Goal: Find specific page/section: Find specific page/section

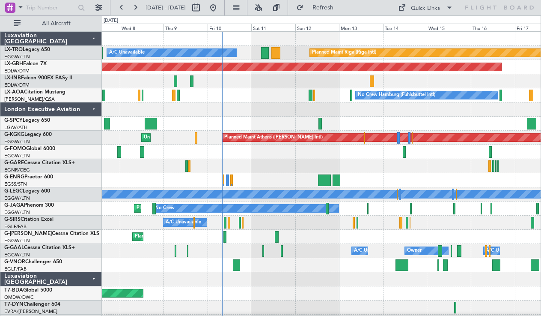
click at [218, 113] on div at bounding box center [321, 109] width 439 height 14
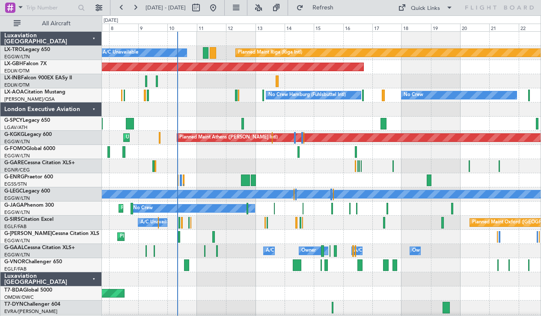
click at [209, 155] on div at bounding box center [321, 152] width 439 height 14
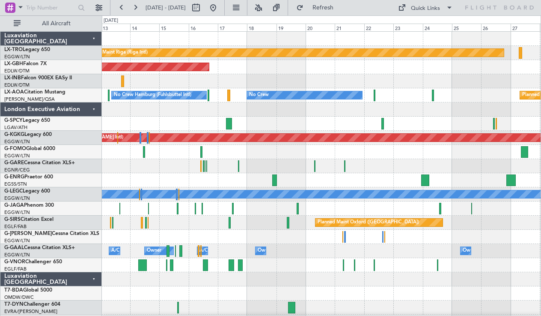
click at [278, 123] on div at bounding box center [321, 123] width 439 height 14
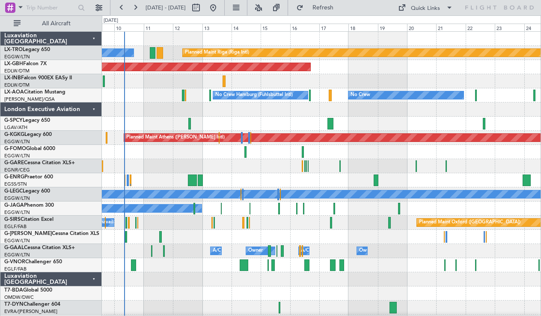
click at [357, 112] on div at bounding box center [321, 109] width 439 height 14
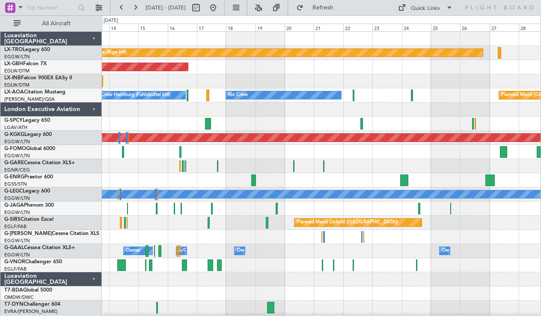
click at [232, 116] on div at bounding box center [321, 109] width 439 height 14
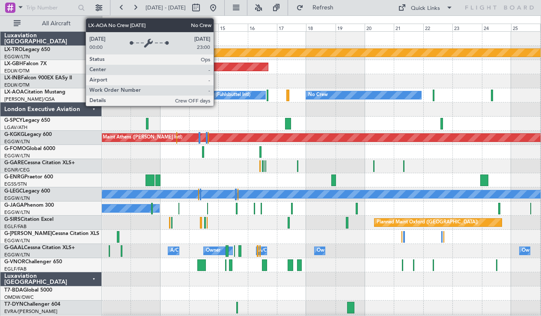
click at [361, 93] on div "No Crew" at bounding box center [363, 95] width 115 height 8
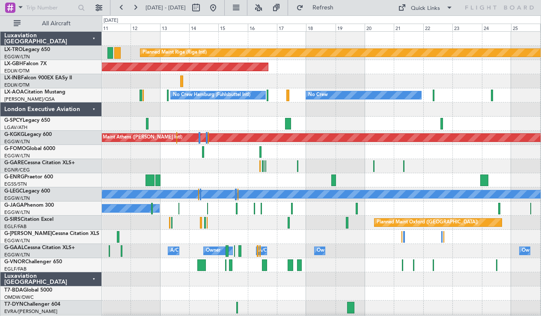
click at [146, 162] on div at bounding box center [321, 166] width 439 height 14
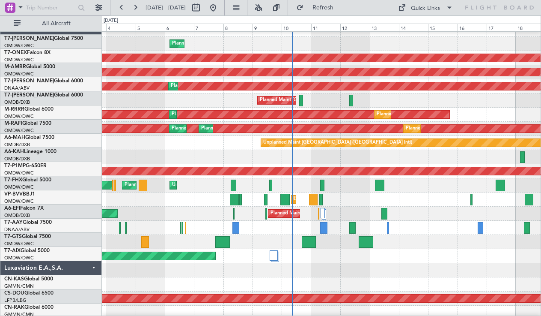
scroll to position [486, 0]
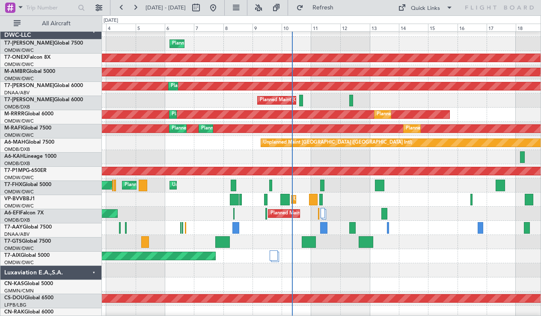
click at [358, 289] on div at bounding box center [321, 284] width 439 height 14
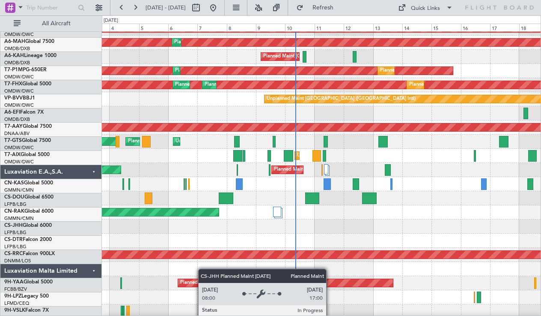
scroll to position [493, 0]
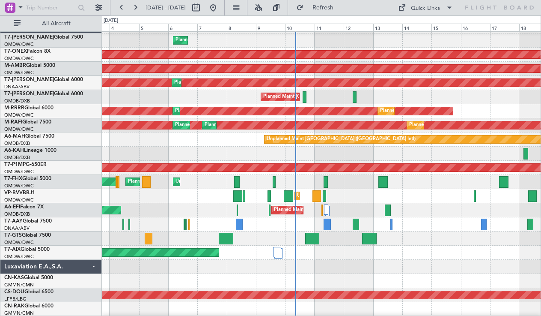
click at [181, 218] on div at bounding box center [321, 224] width 439 height 14
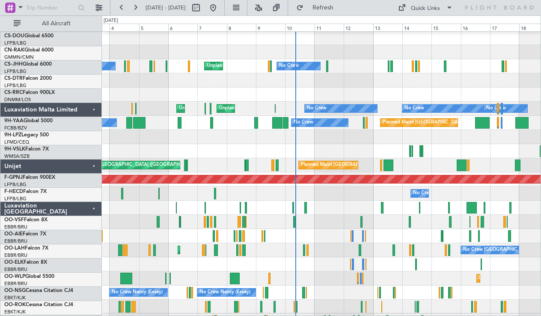
scroll to position [843, 0]
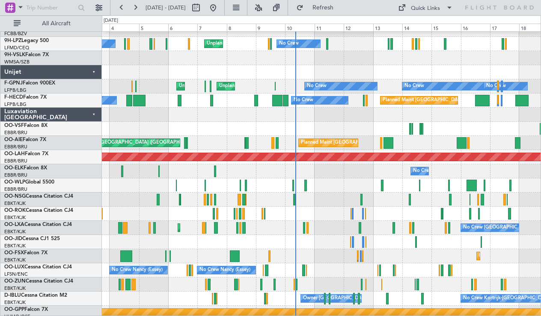
click at [90, 116] on div "Luxaviation [GEOGRAPHIC_DATA]" at bounding box center [50, 114] width 101 height 14
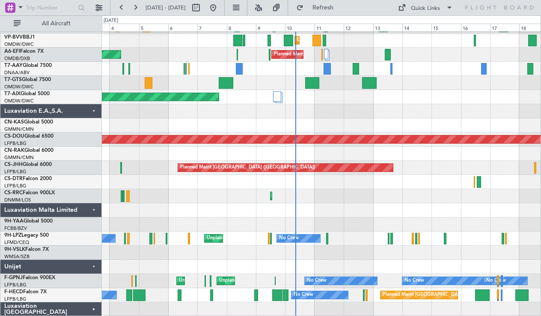
click at [95, 210] on div "Luxaviation Malta Limited" at bounding box center [50, 210] width 101 height 14
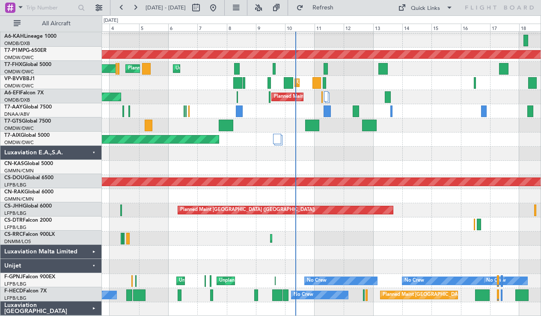
scroll to position [606, 0]
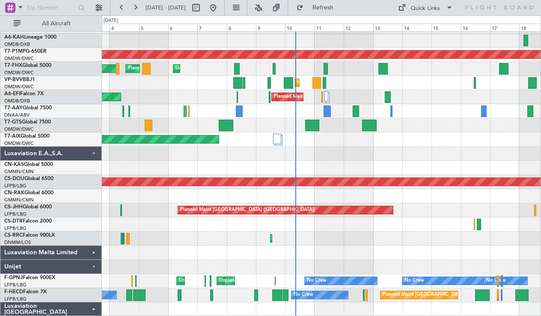
click at [92, 153] on div "Luxaviation E.A.,S.A." at bounding box center [50, 153] width 101 height 14
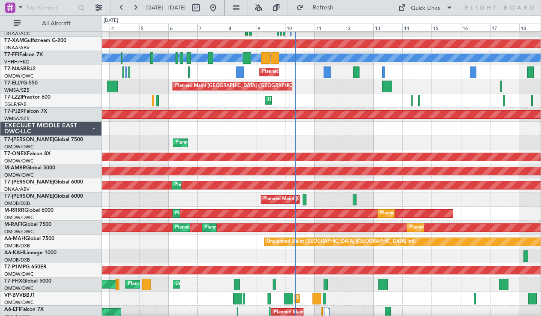
click at [91, 133] on div "EXECUJET MIDDLE EAST DWC-LLC" at bounding box center [50, 129] width 101 height 14
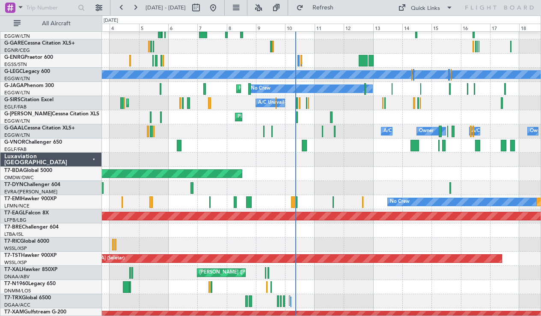
click at [92, 162] on div "Luxaviation [GEOGRAPHIC_DATA]" at bounding box center [50, 159] width 101 height 14
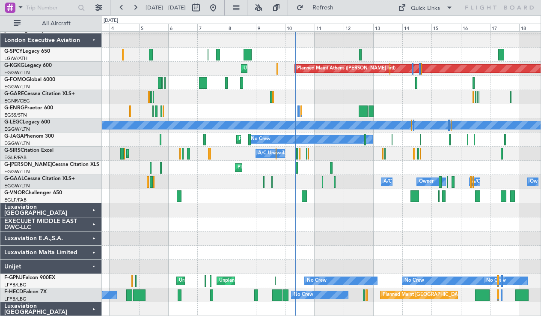
scroll to position [0, 0]
